Goal: Transaction & Acquisition: Purchase product/service

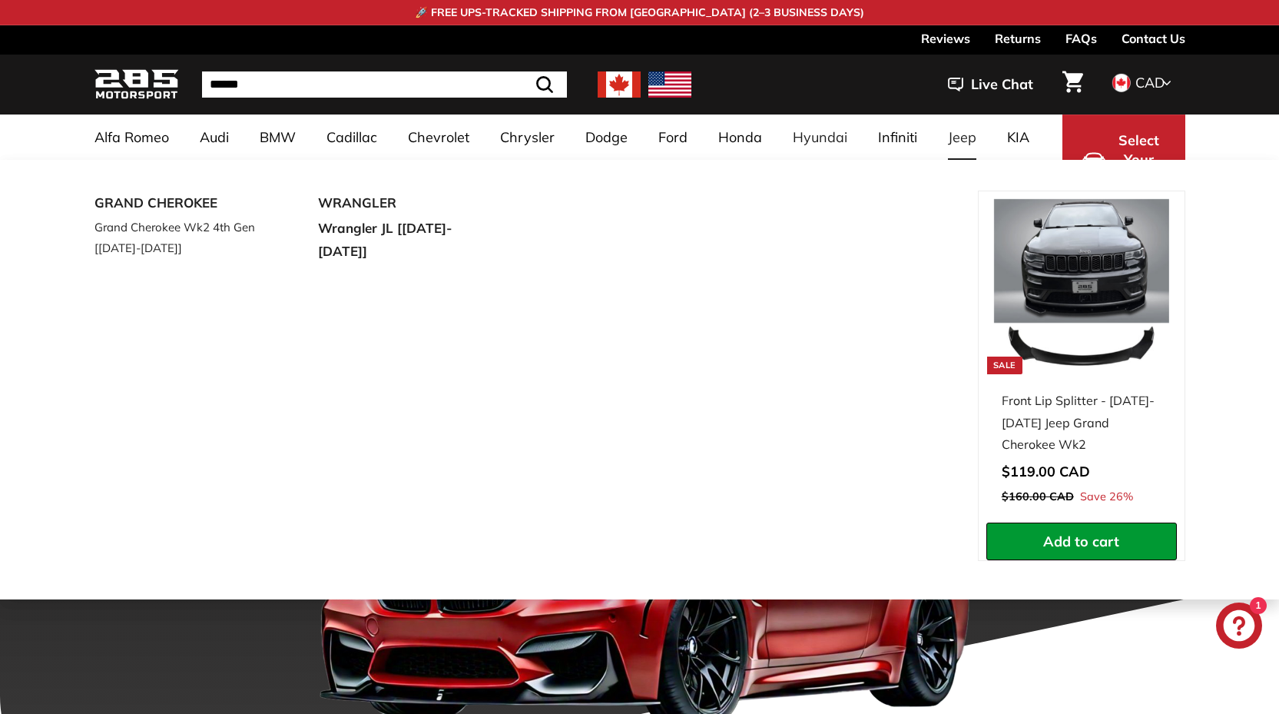
click at [963, 134] on link "Jeep" at bounding box center [962, 136] width 59 height 45
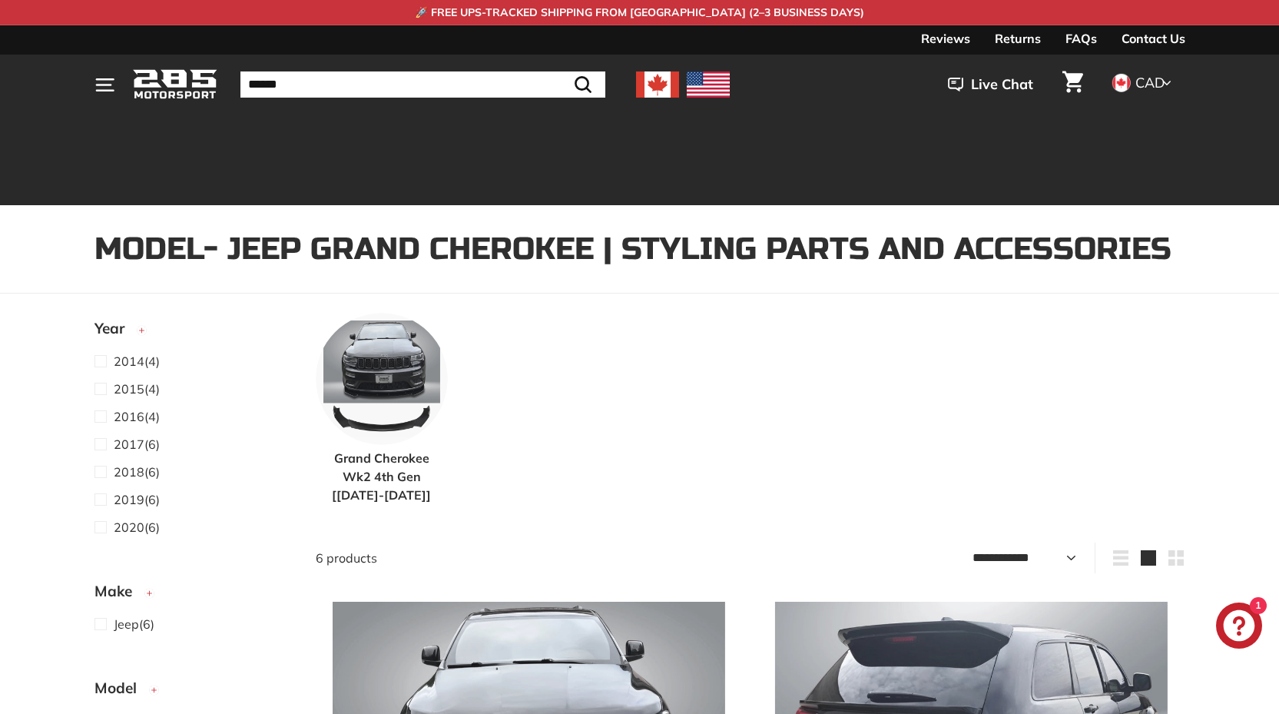
select select "**********"
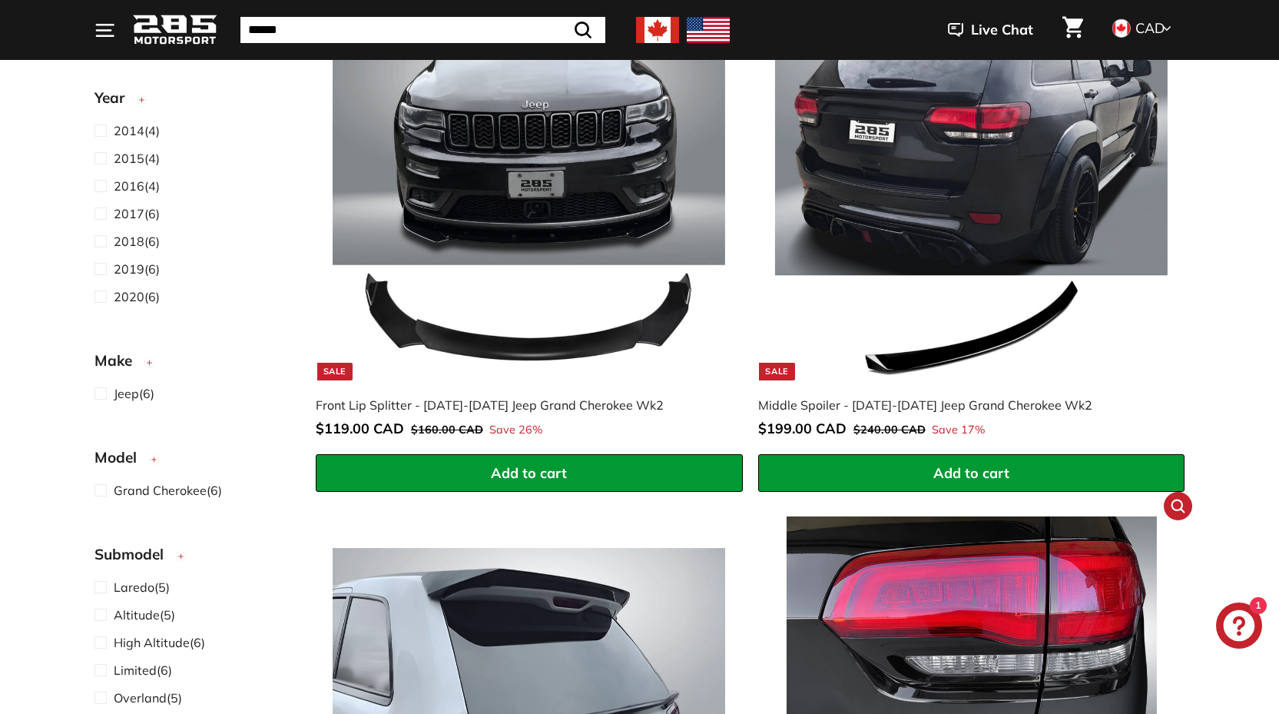
click at [985, 469] on span "Add to cart" at bounding box center [972, 473] width 76 height 18
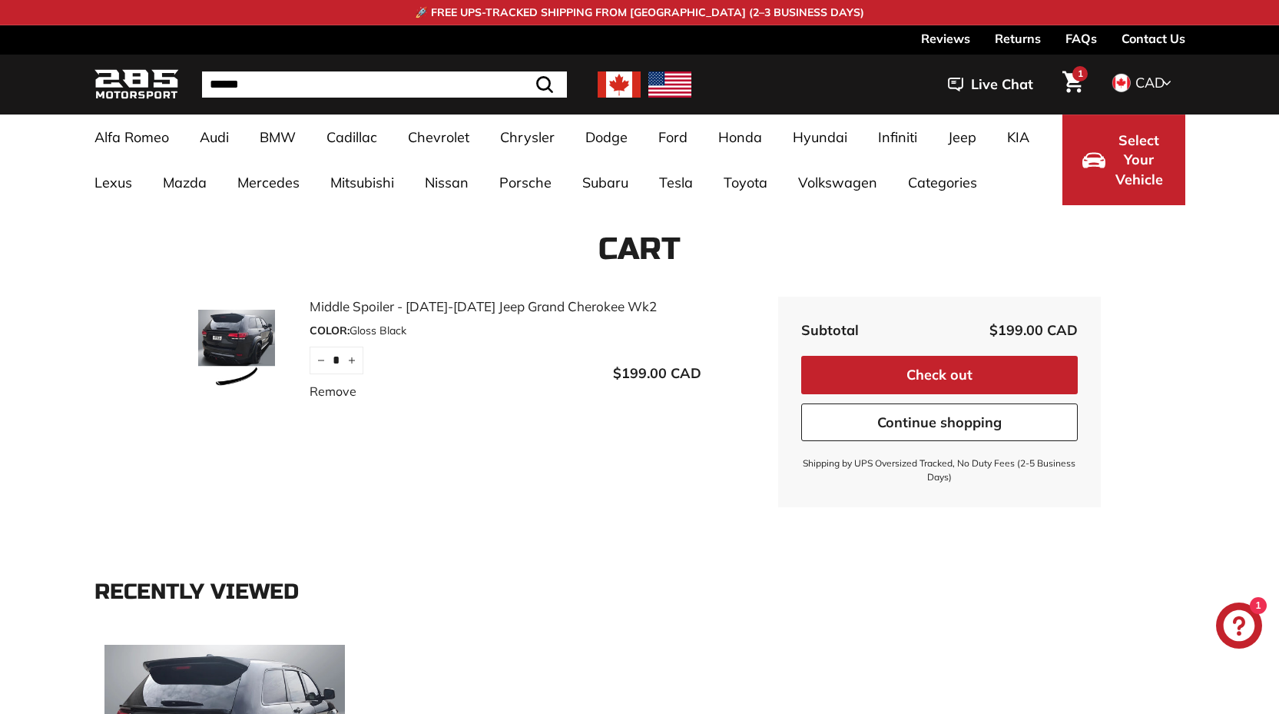
click at [950, 377] on button "Check out" at bounding box center [939, 375] width 277 height 38
